Goal: Communication & Community: Share content

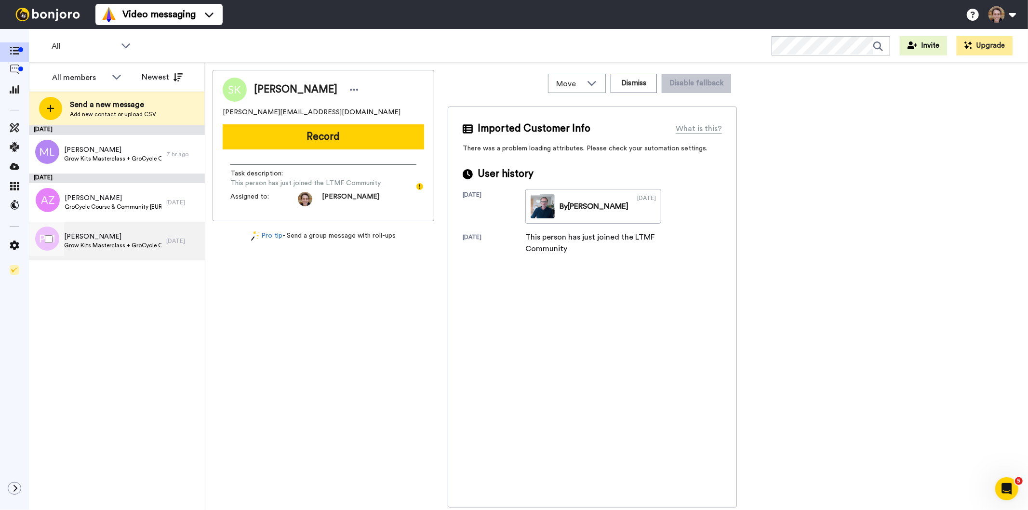
click at [113, 246] on span "Grow Kits Masterclass + GroCycle Course & Community [USD - Offer]" at bounding box center [112, 245] width 97 height 8
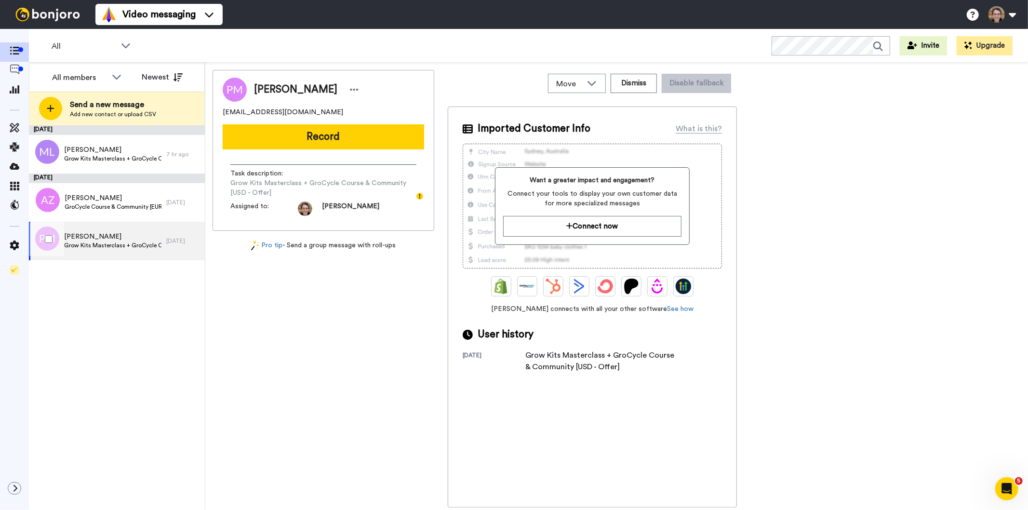
click at [143, 248] on span "Grow Kits Masterclass + GroCycle Course & Community [USD - Offer]" at bounding box center [112, 245] width 97 height 8
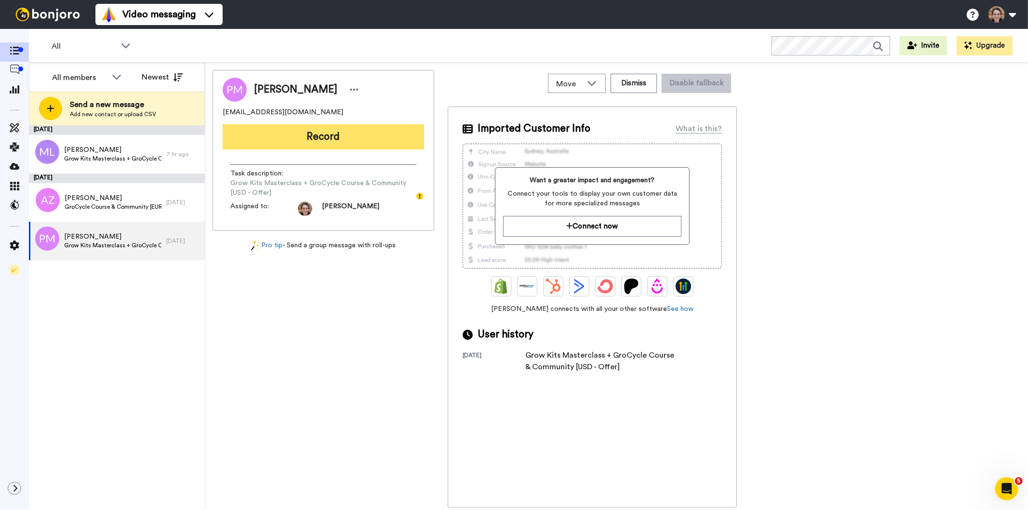
click at [319, 132] on button "Record" at bounding box center [323, 136] width 201 height 25
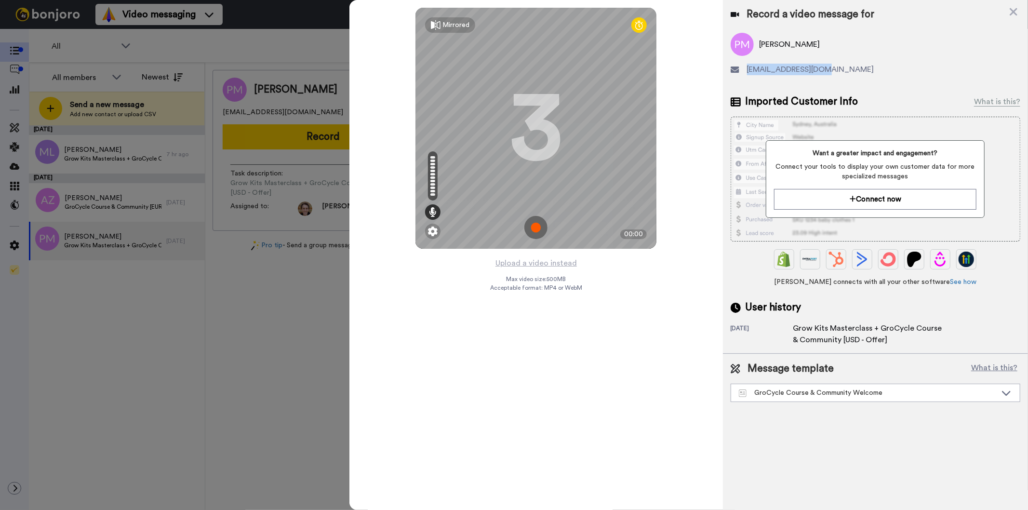
drag, startPoint x: 838, startPoint y: 73, endPoint x: 747, endPoint y: 74, distance: 91.5
click at [747, 74] on div "[EMAIL_ADDRESS][DOMAIN_NAME]" at bounding box center [875, 70] width 290 height 12
copy span "[EMAIL_ADDRESS][DOMAIN_NAME]"
click at [539, 226] on img at bounding box center [535, 227] width 23 height 23
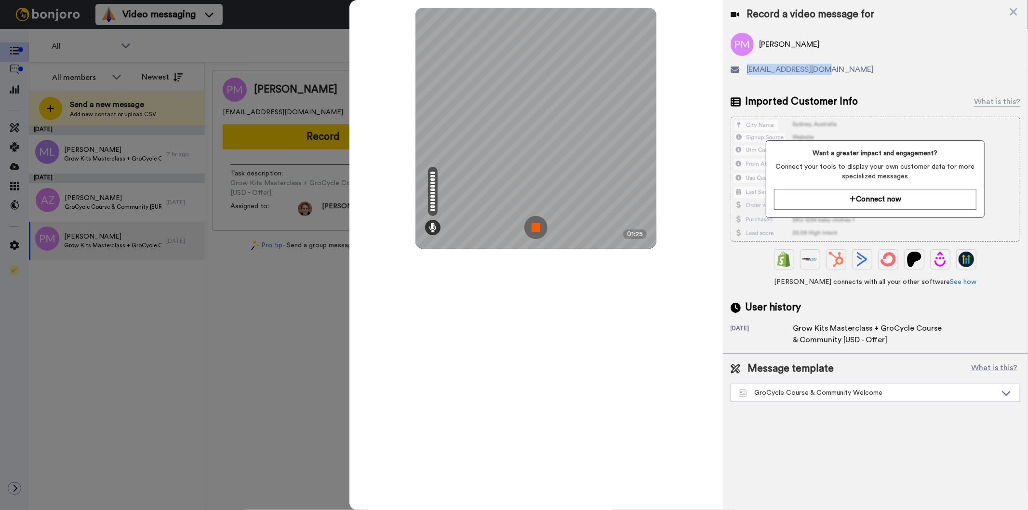
click at [534, 217] on img at bounding box center [535, 227] width 23 height 23
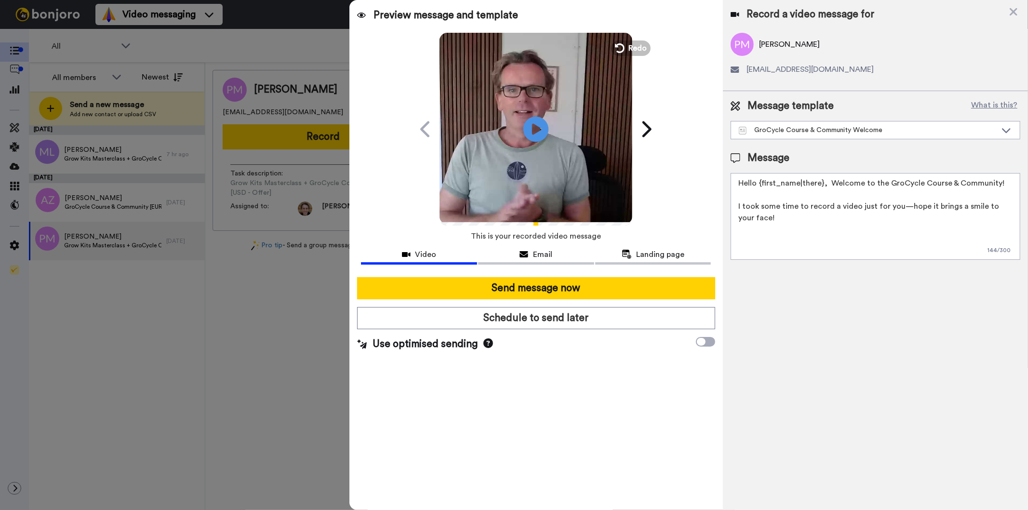
click at [535, 136] on icon at bounding box center [536, 129] width 26 height 26
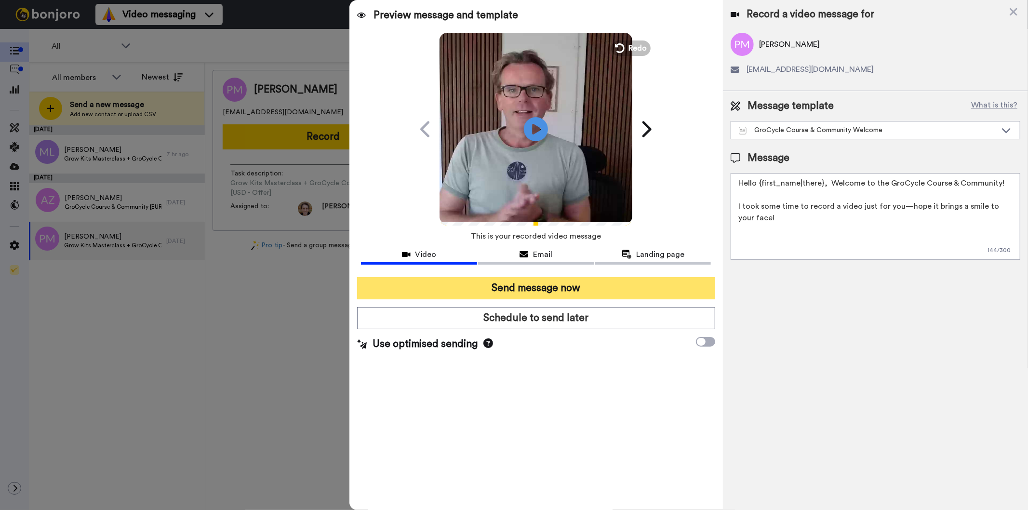
click at [531, 286] on button "Send message now" at bounding box center [535, 288] width 357 height 22
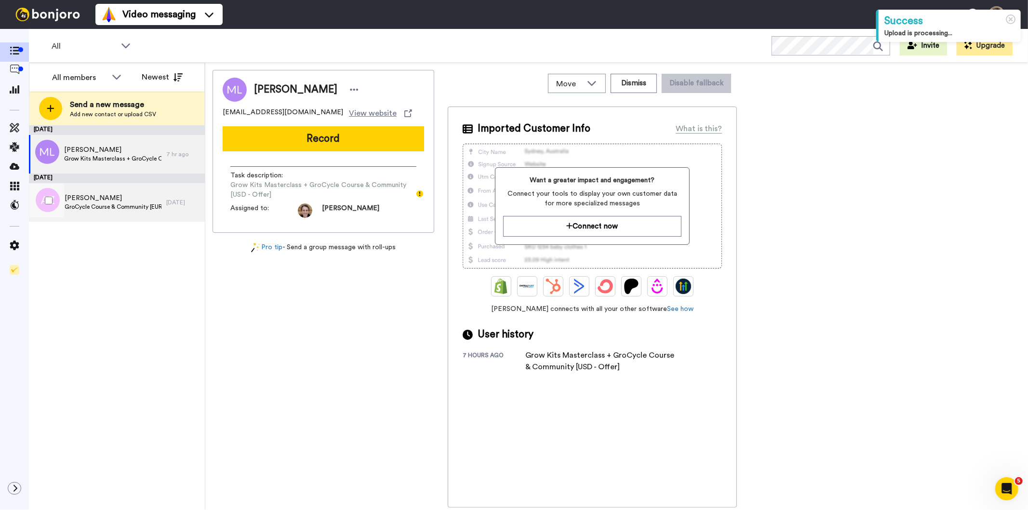
click at [124, 198] on span "[PERSON_NAME]" at bounding box center [113, 198] width 97 height 10
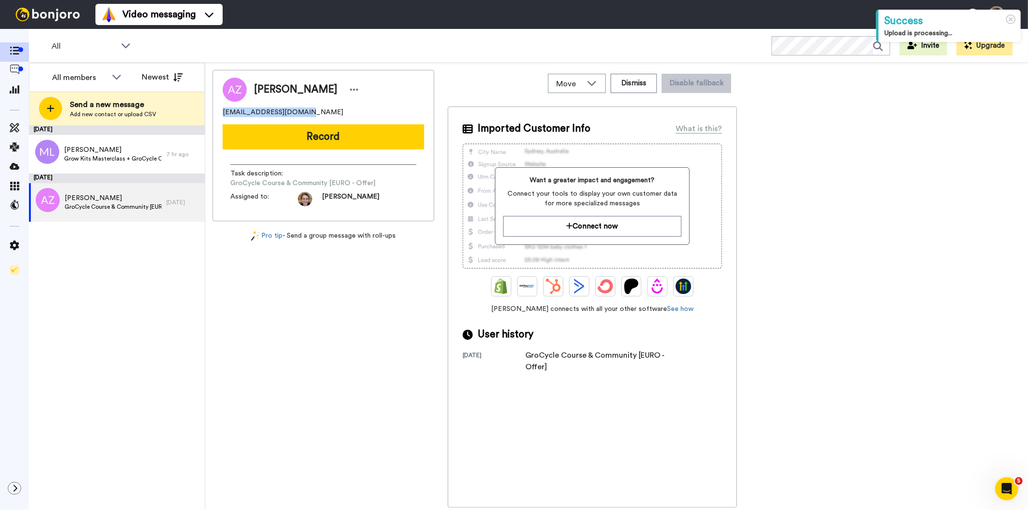
drag, startPoint x: 310, startPoint y: 111, endPoint x: 224, endPoint y: 110, distance: 85.8
click at [224, 110] on div "corkhoofcare@gmail.com" at bounding box center [323, 112] width 201 height 10
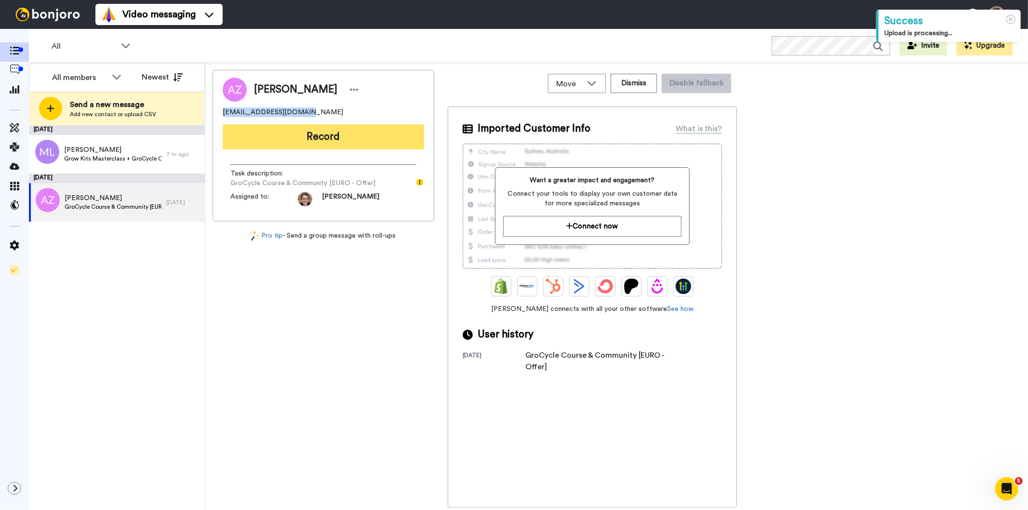
copy span "corkhoofcare@gmail.com"
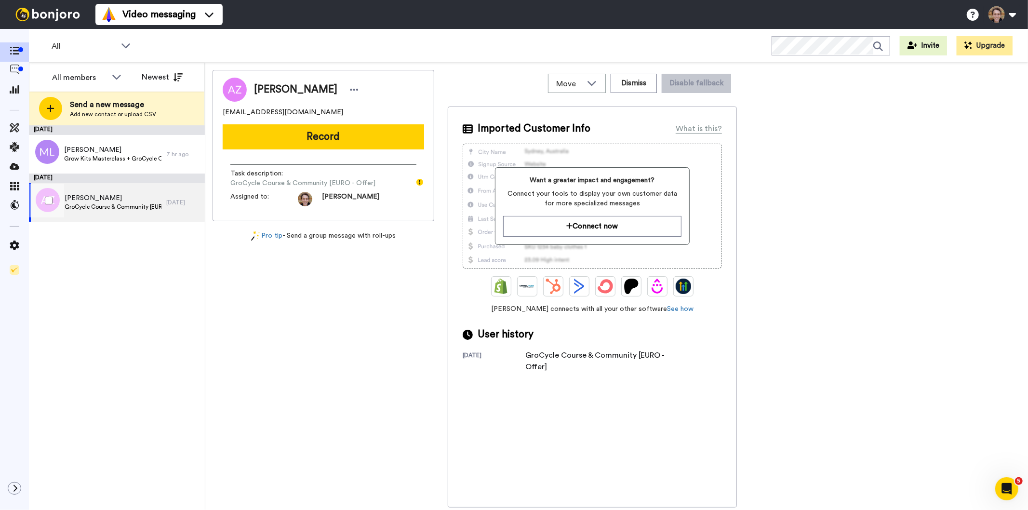
click at [116, 201] on span "[PERSON_NAME]" at bounding box center [113, 198] width 97 height 10
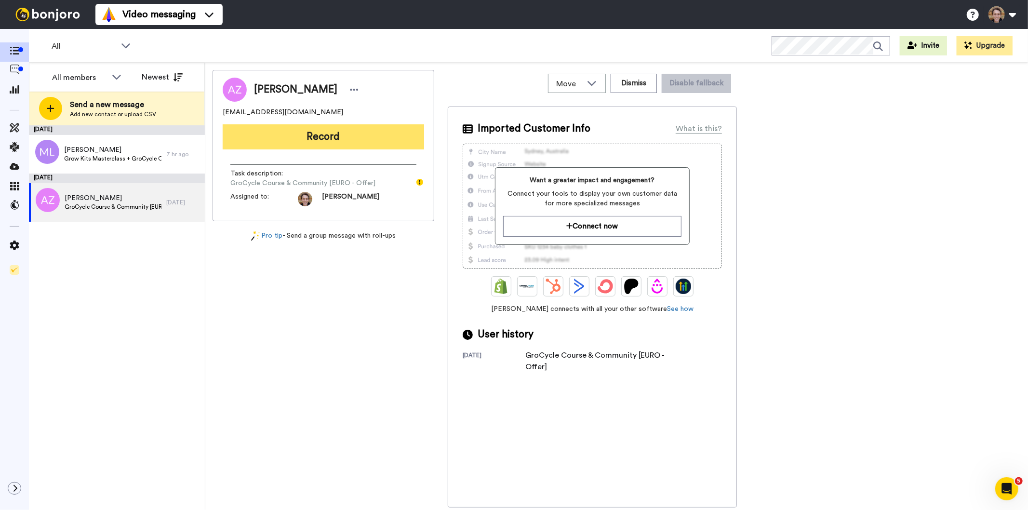
click at [332, 133] on button "Record" at bounding box center [323, 136] width 201 height 25
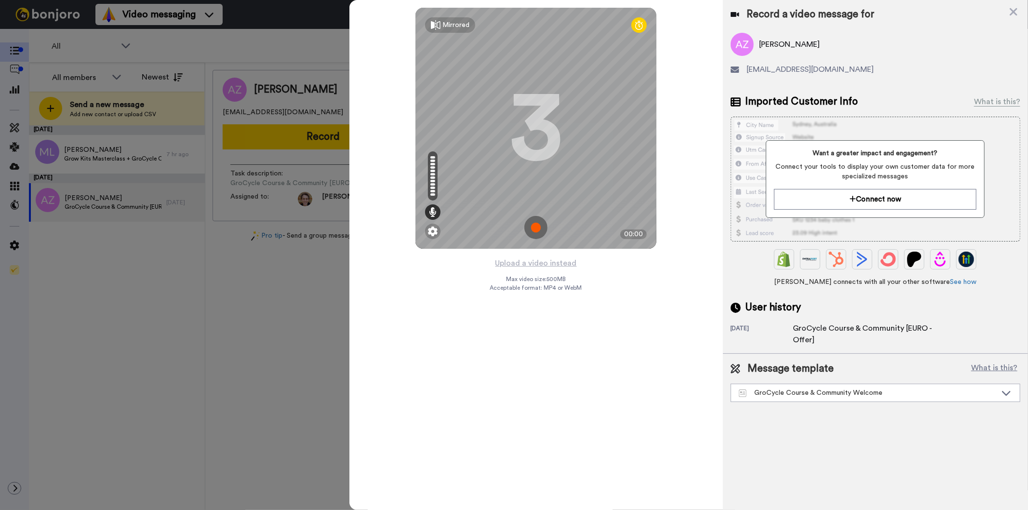
click at [541, 226] on img at bounding box center [535, 227] width 23 height 23
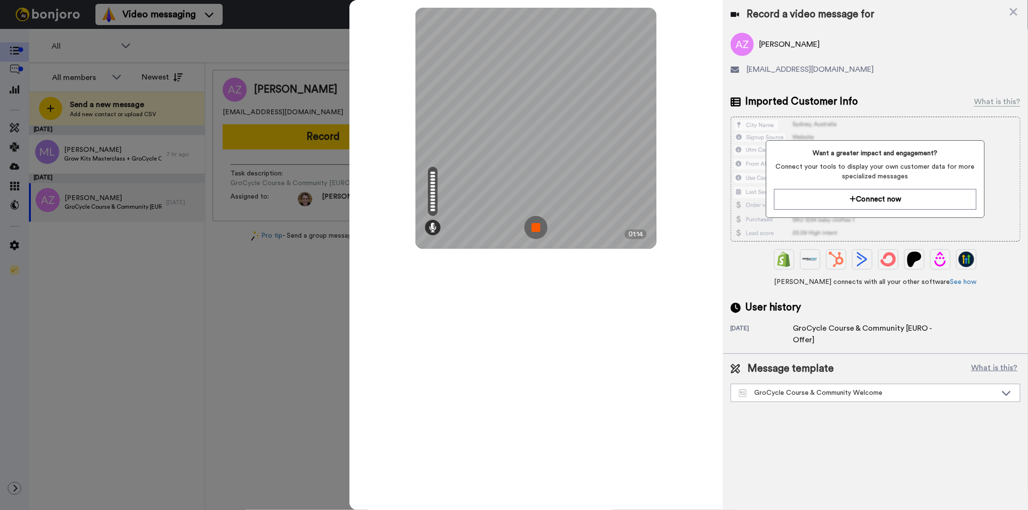
click at [529, 228] on img at bounding box center [535, 227] width 23 height 23
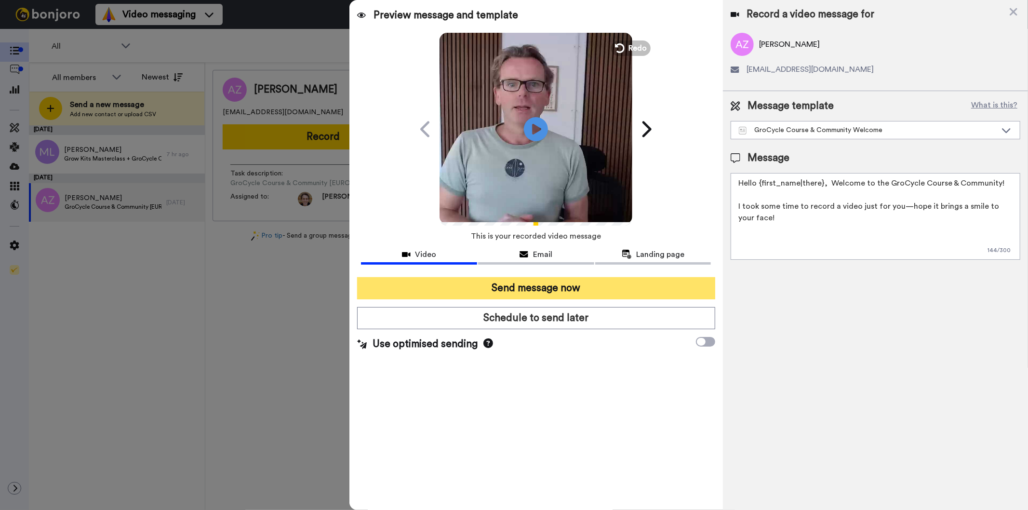
click at [536, 283] on button "Send message now" at bounding box center [535, 288] width 357 height 22
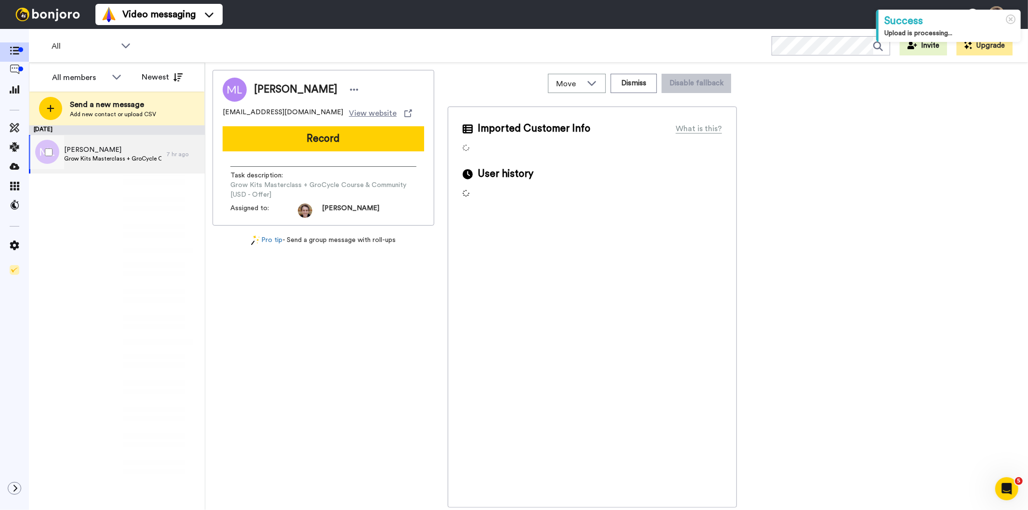
click at [127, 151] on span "[PERSON_NAME]" at bounding box center [112, 150] width 97 height 10
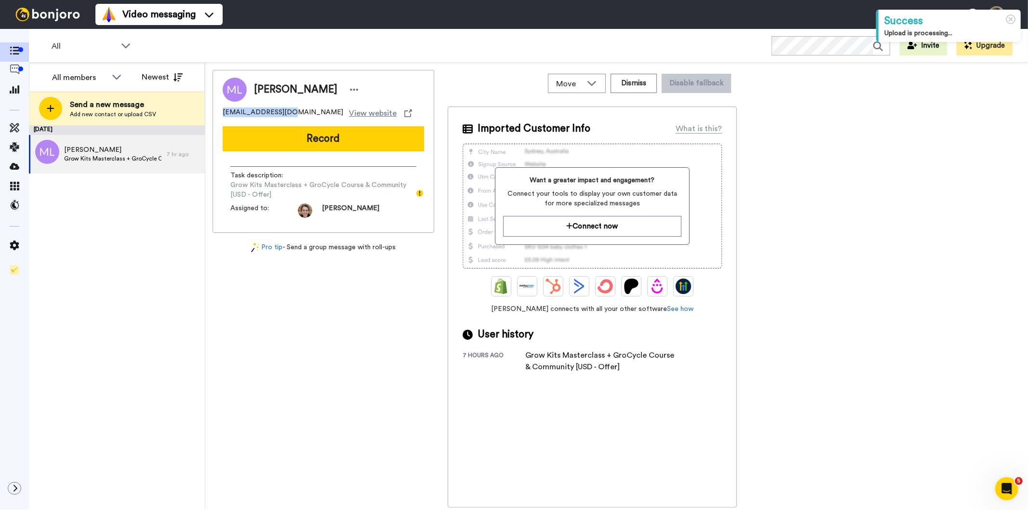
drag, startPoint x: 291, startPoint y: 111, endPoint x: 222, endPoint y: 114, distance: 69.9
click at [222, 114] on div "[PERSON_NAME] [EMAIL_ADDRESS][DOMAIN_NAME] View website Record Task description…" at bounding box center [323, 151] width 222 height 163
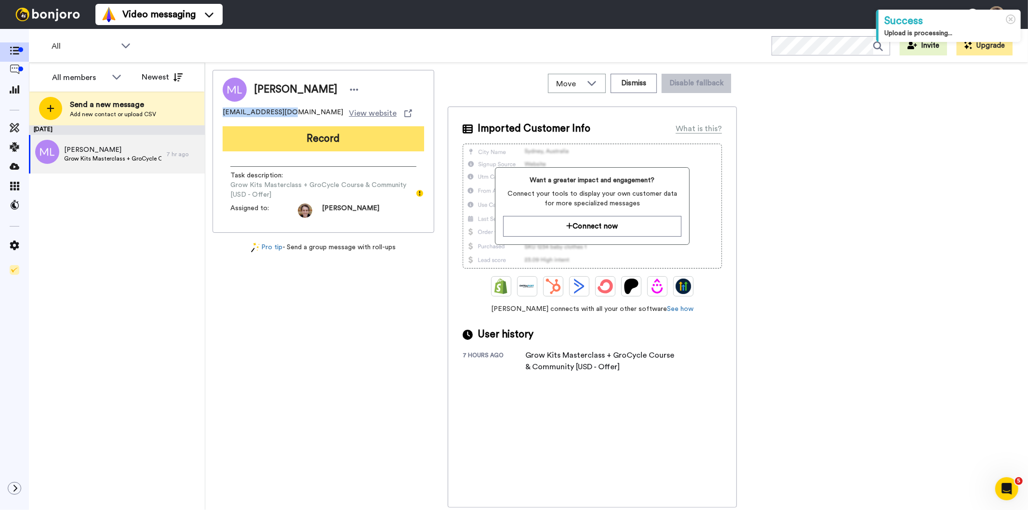
copy span "[EMAIL_ADDRESS][DOMAIN_NAME]"
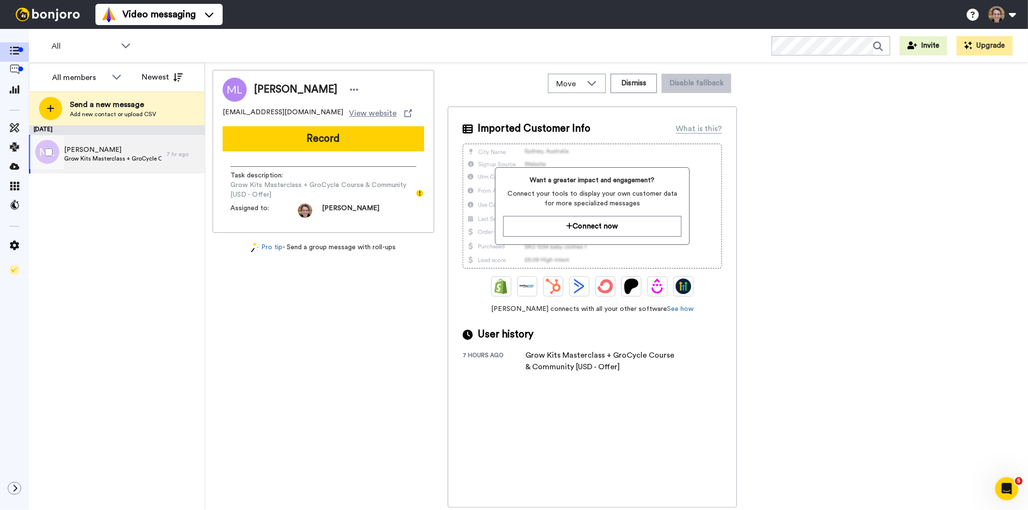
click at [125, 151] on span "[PERSON_NAME]" at bounding box center [112, 150] width 97 height 10
click at [319, 137] on button "Record" at bounding box center [323, 138] width 201 height 25
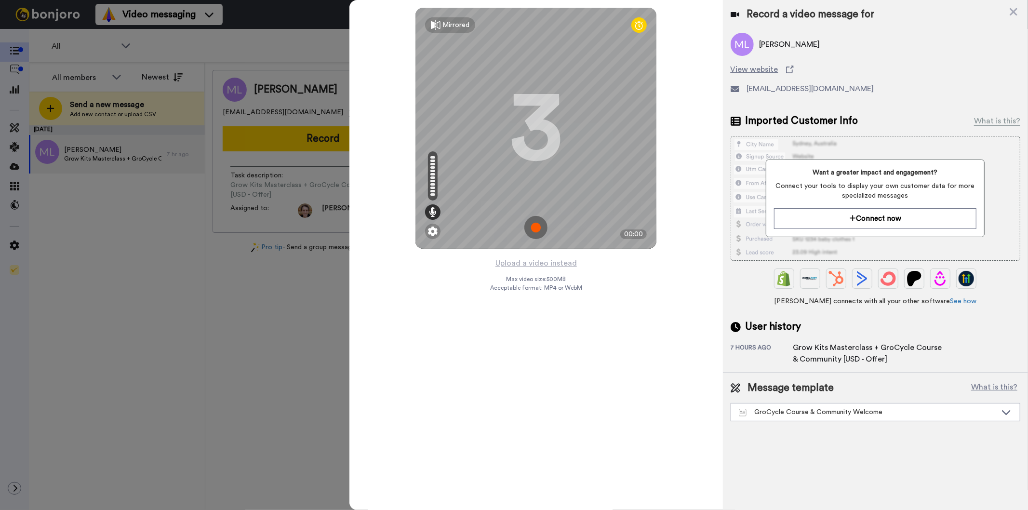
click at [535, 225] on img at bounding box center [535, 227] width 23 height 23
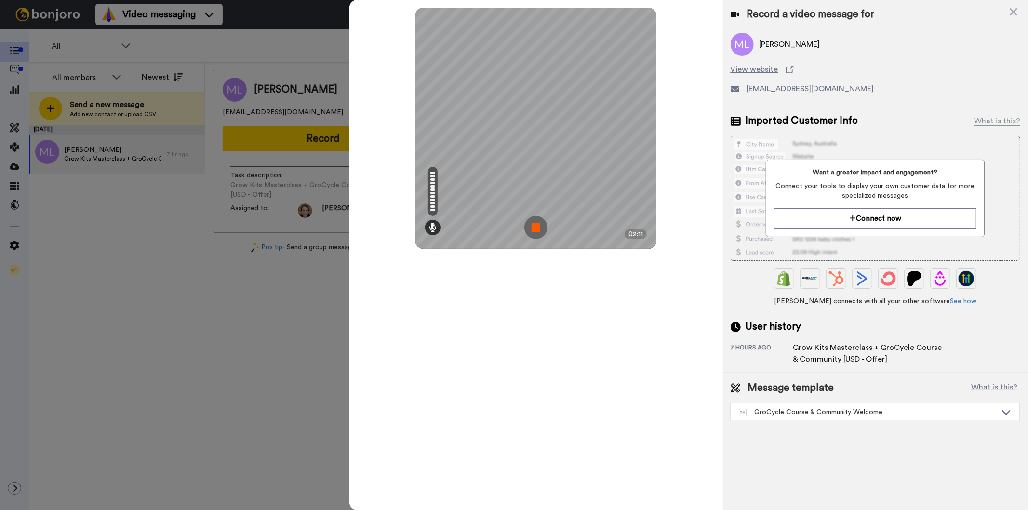
click at [535, 225] on img at bounding box center [535, 227] width 23 height 23
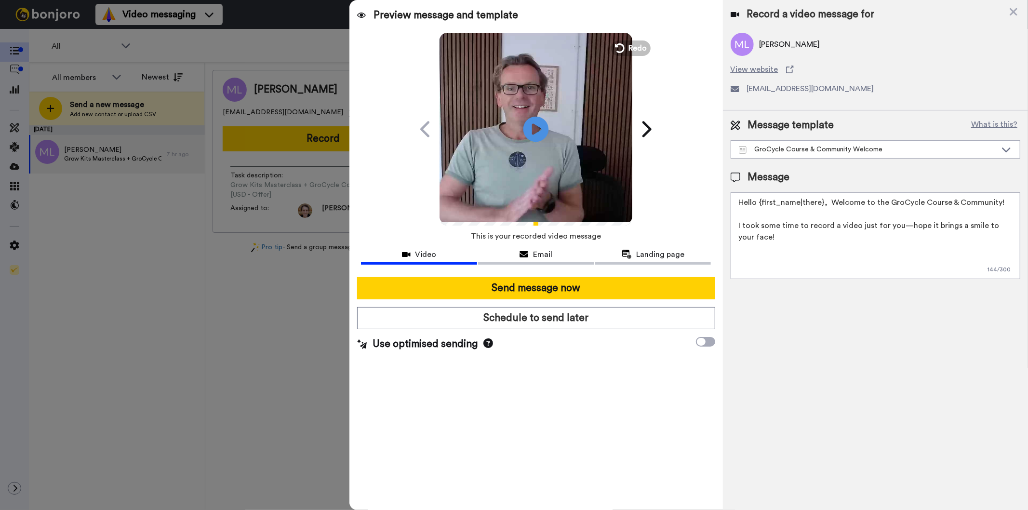
click at [537, 127] on icon "Play/Pause" at bounding box center [536, 129] width 26 height 46
click at [536, 128] on icon at bounding box center [536, 129] width 26 height 26
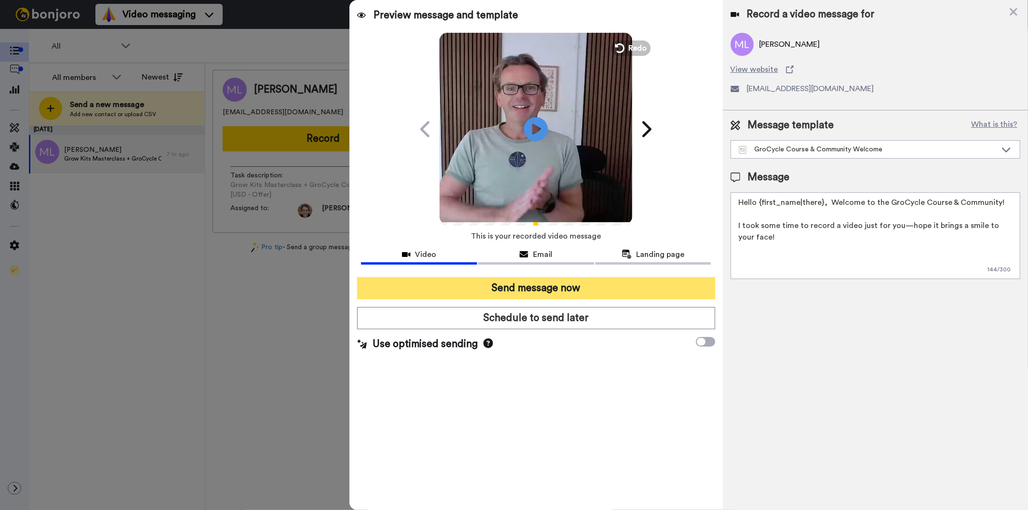
click at [527, 291] on button "Send message now" at bounding box center [535, 288] width 357 height 22
